Goal: Task Accomplishment & Management: Use online tool/utility

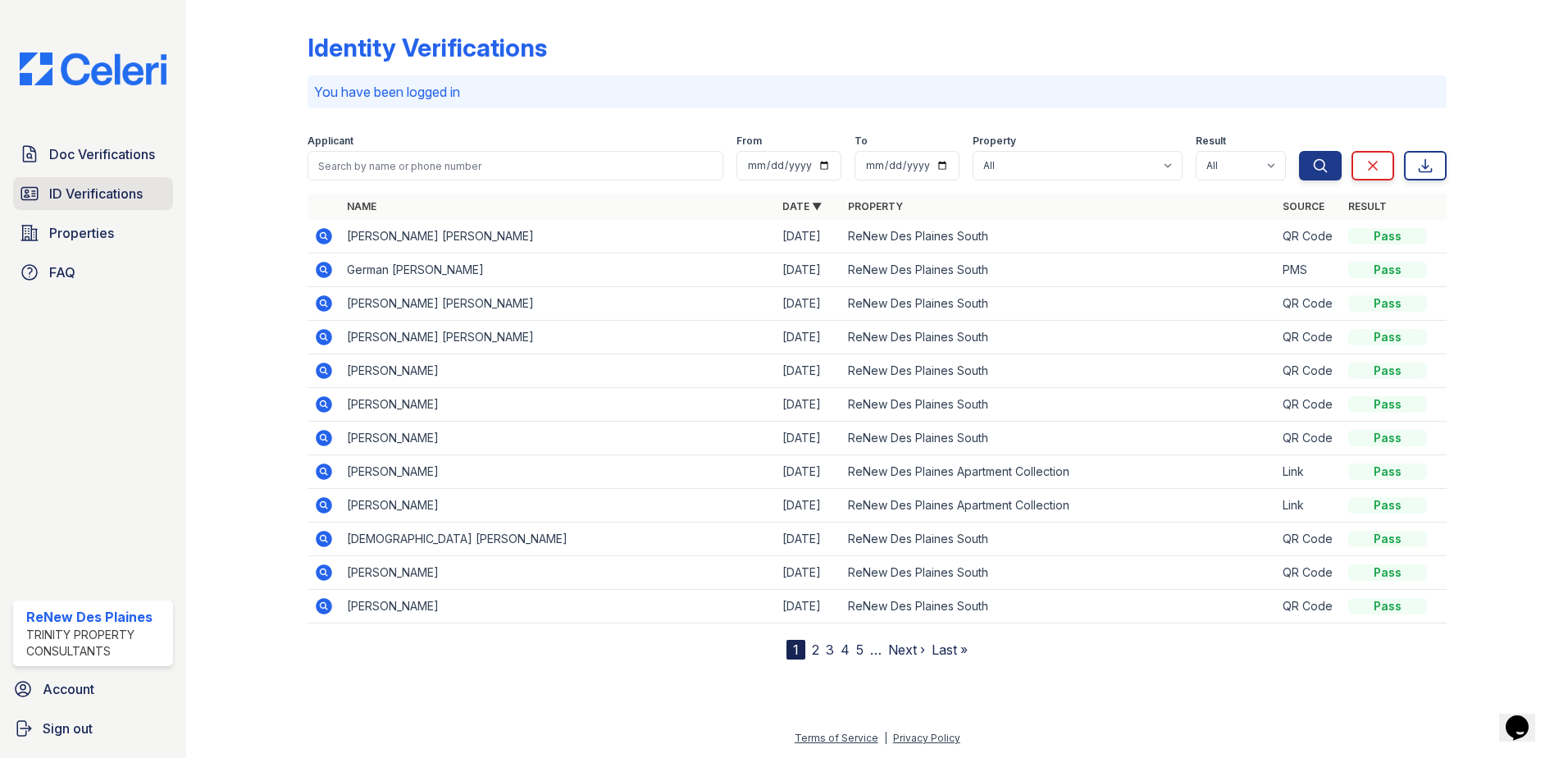
click at [126, 201] on span "ID Verifications" at bounding box center [96, 194] width 94 height 20
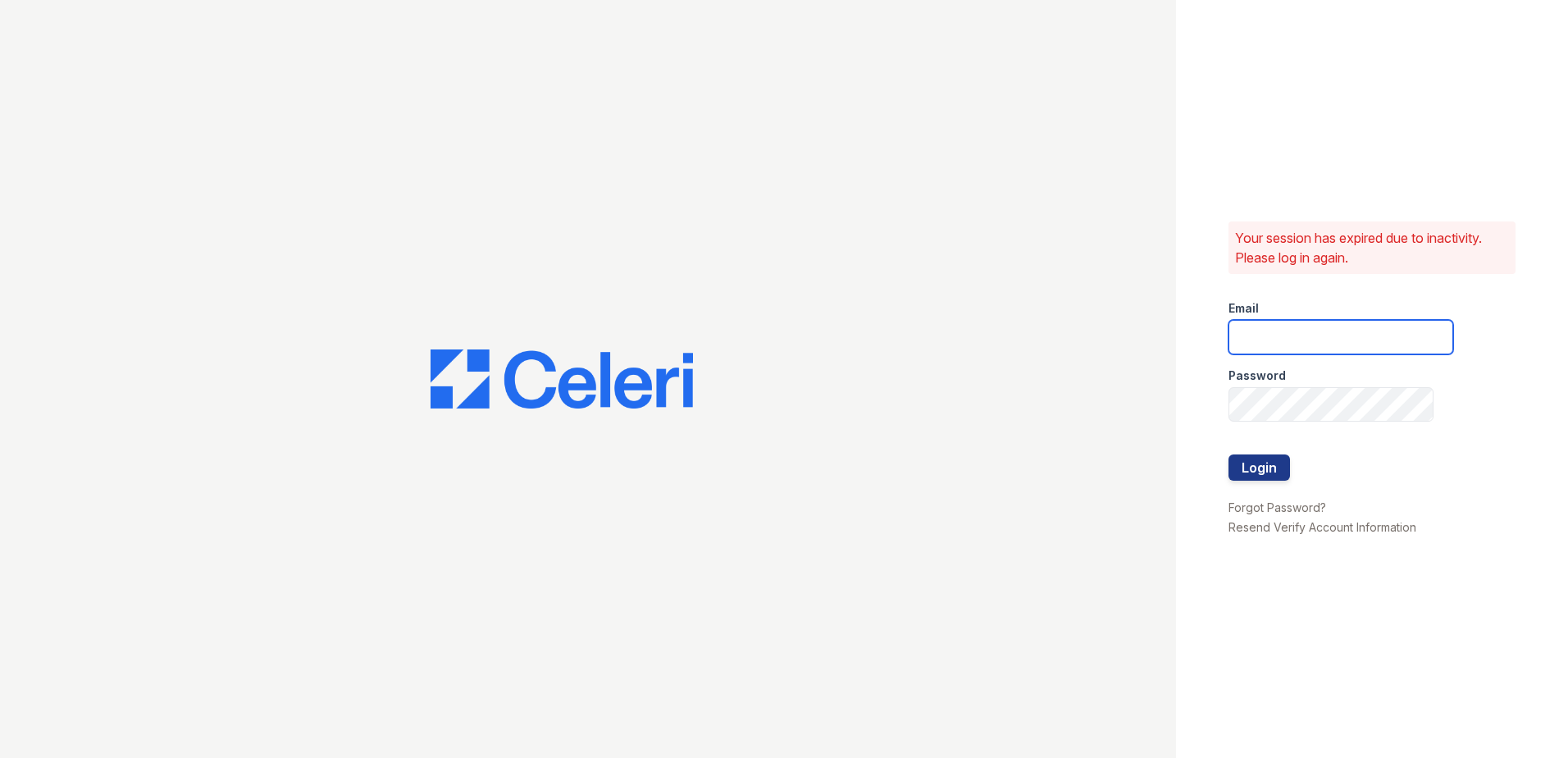
type input "[EMAIL_ADDRESS][DOMAIN_NAME]"
click at [1262, 461] on button "Login" at bounding box center [1260, 467] width 61 height 27
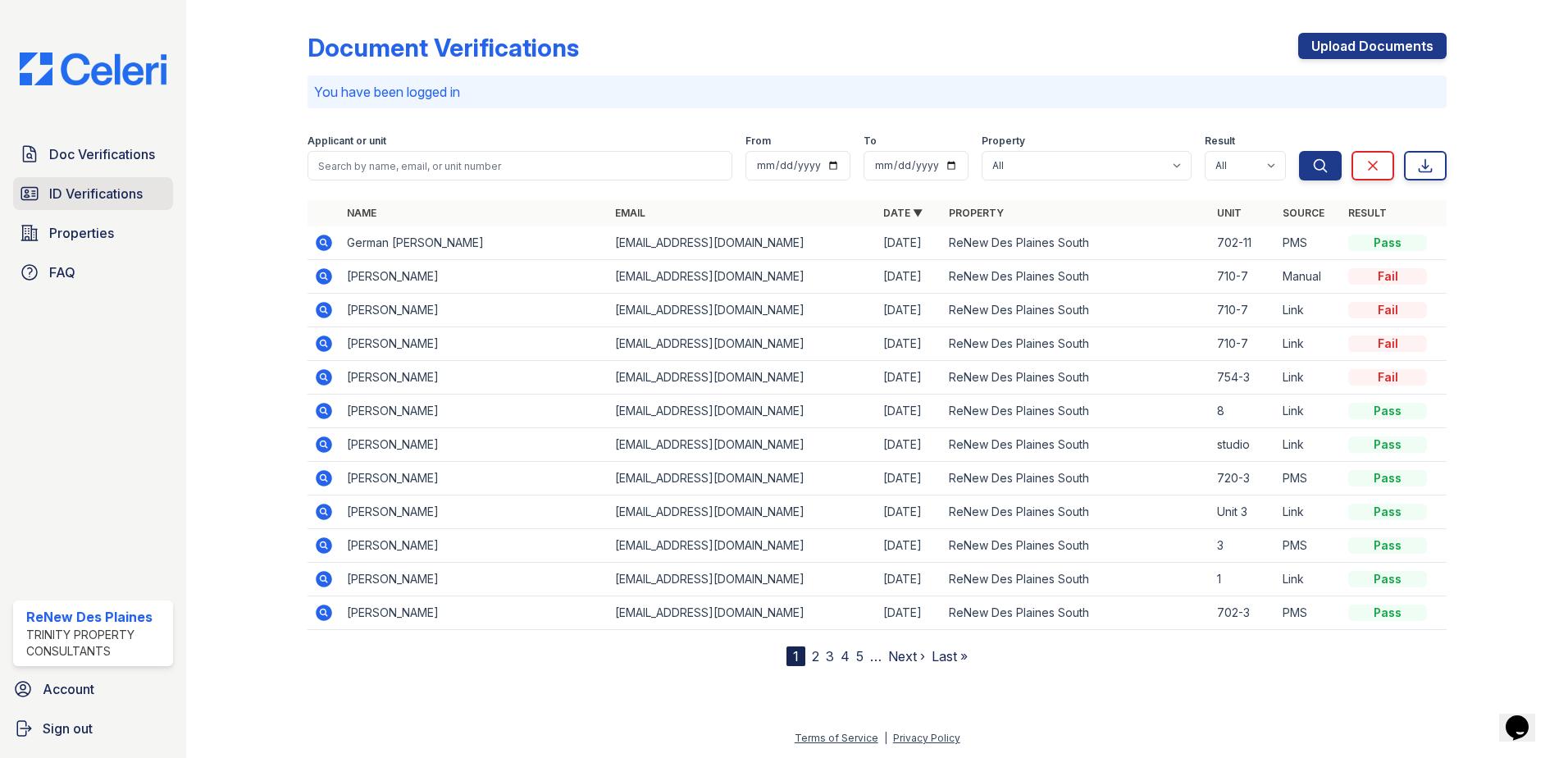
click at [123, 202] on span "ID Verifications" at bounding box center [96, 194] width 94 height 20
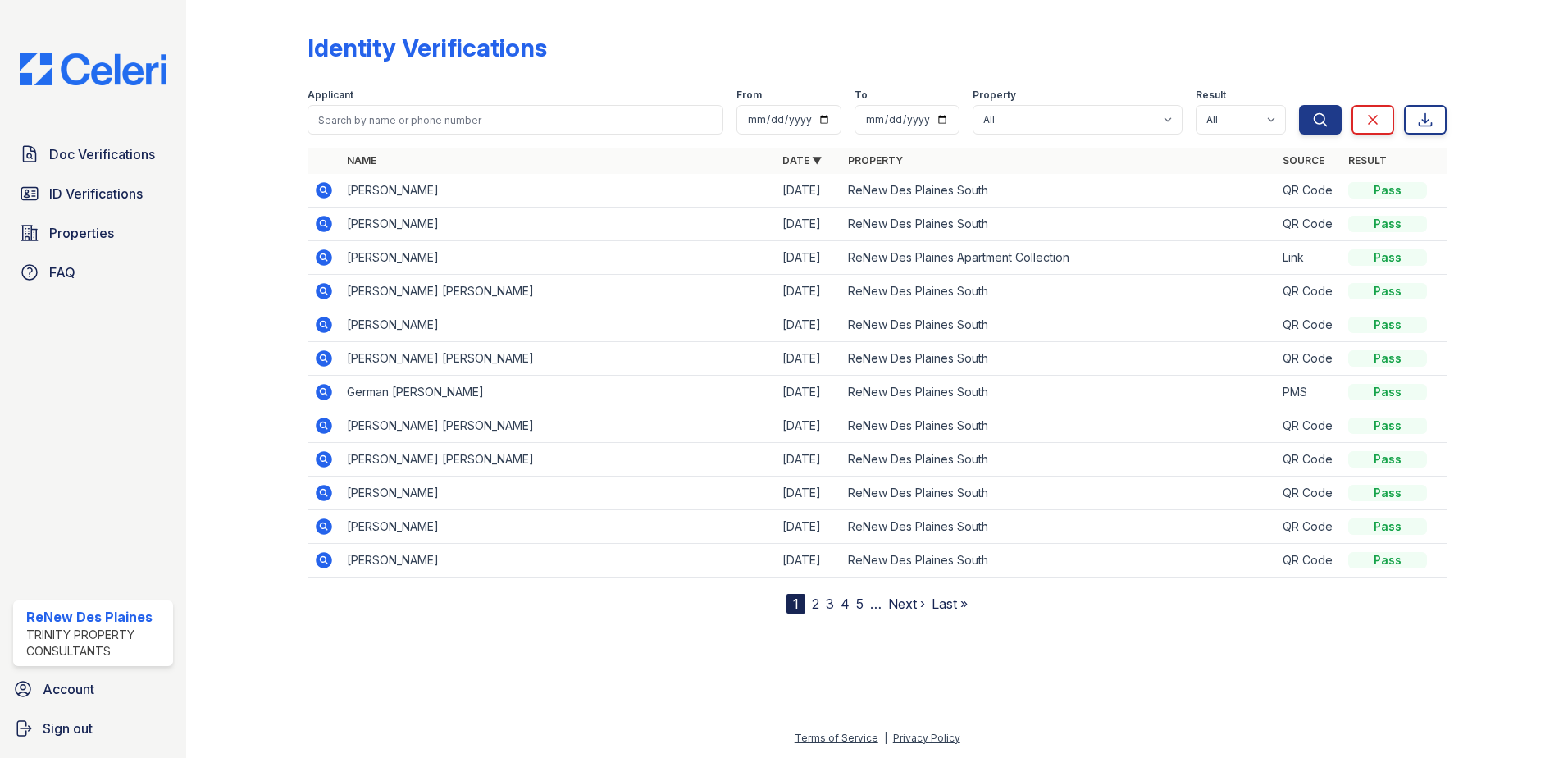
click at [1397, 696] on div at bounding box center [877, 684] width 1330 height 89
